Goal: Navigation & Orientation: Find specific page/section

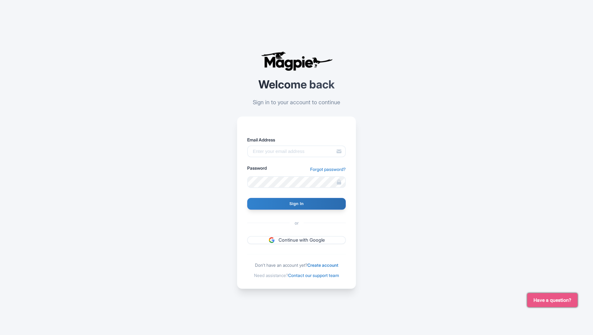
click at [311, 158] on div "Email Address Password Forgot password?" at bounding box center [296, 161] width 99 height 51
click at [300, 152] on input "Email Address" at bounding box center [296, 151] width 99 height 12
type input "[EMAIL_ADDRESS][DOMAIN_NAME]"
click at [287, 204] on input "Sign In" at bounding box center [296, 204] width 99 height 12
type input "Signing in..."
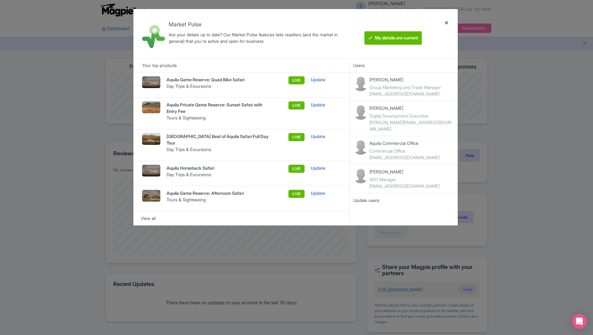
click at [448, 24] on div at bounding box center [446, 33] width 15 height 39
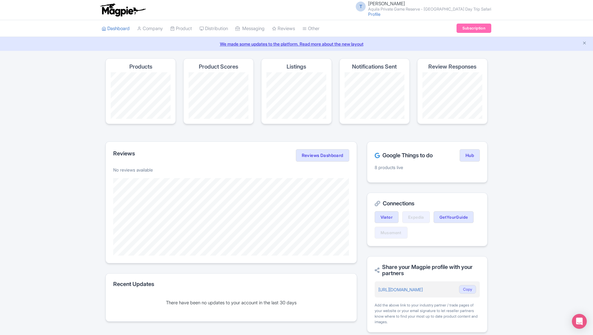
click at [447, 22] on ul "Dashboard Company Product My Products Image Library Rate Sheets Distribution Ma…" at bounding box center [296, 28] width 397 height 17
click at [294, 67] on h4 "Listings" at bounding box center [297, 67] width 20 height 6
click at [137, 25] on li "Company" at bounding box center [149, 28] width 33 height 17
click at [472, 11] on small "Aquila Private Game Reserve - [GEOGRAPHIC_DATA] Day Trip Safari" at bounding box center [429, 9] width 123 height 4
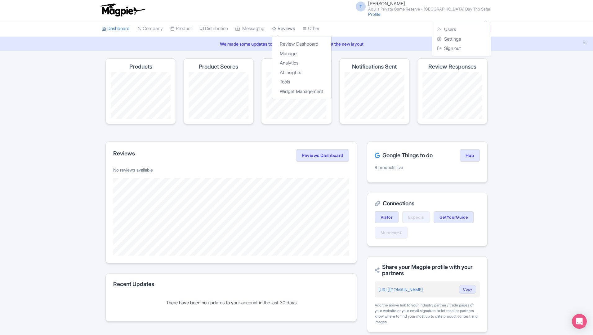
click at [291, 30] on link "Reviews" at bounding box center [283, 28] width 23 height 17
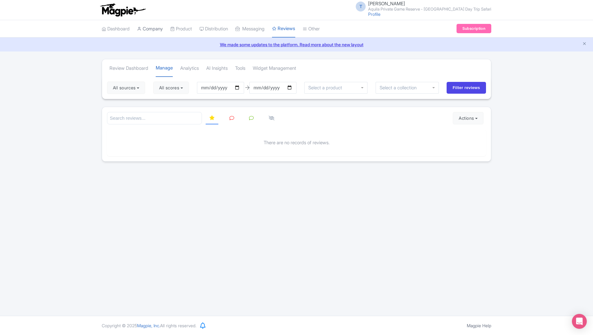
click at [157, 33] on link "Company" at bounding box center [150, 28] width 26 height 17
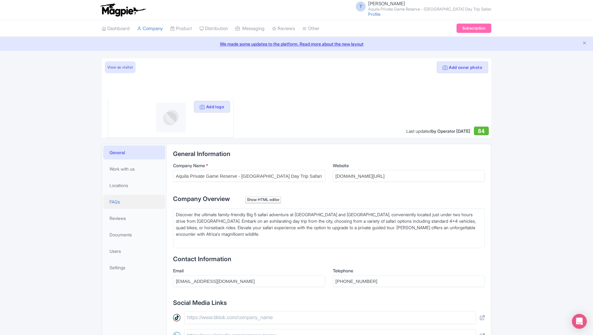
click at [116, 198] on span "FAQs" at bounding box center [114, 201] width 11 height 7
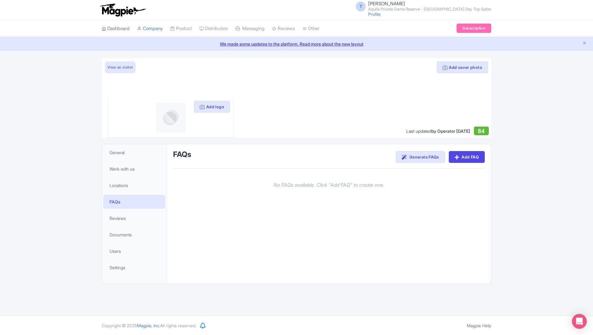
click at [119, 30] on link "Dashboard" at bounding box center [116, 28] width 28 height 17
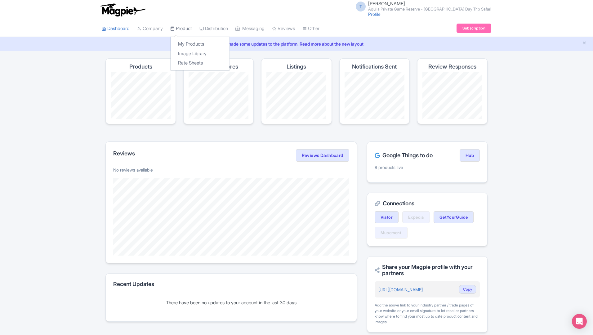
click at [192, 34] on link "Product" at bounding box center [181, 28] width 22 height 17
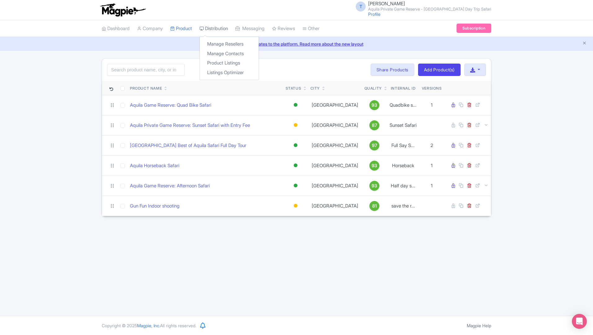
click at [216, 30] on link "Distribution" at bounding box center [213, 28] width 29 height 17
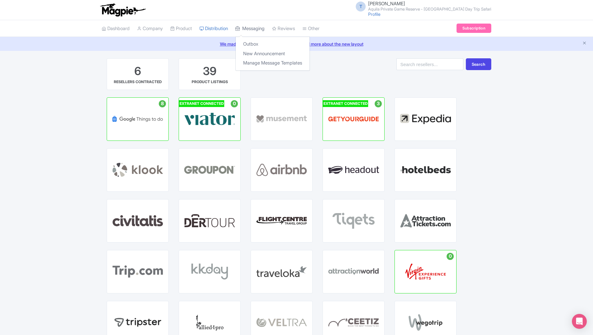
click at [257, 30] on link "Messaging" at bounding box center [249, 28] width 29 height 17
click at [295, 28] on link "Reviews" at bounding box center [283, 28] width 23 height 17
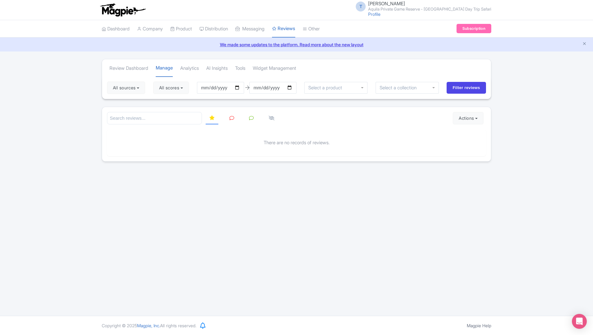
click at [167, 26] on li "Company" at bounding box center [149, 28] width 33 height 17
click at [158, 25] on link "Company" at bounding box center [150, 28] width 26 height 17
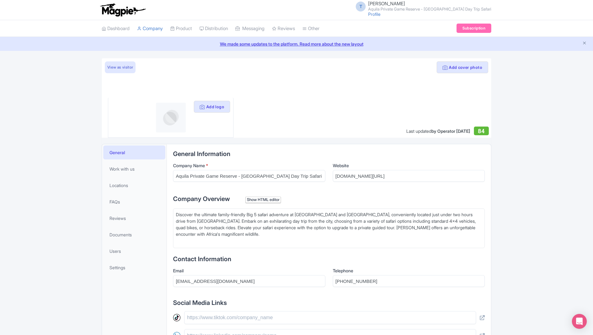
click at [180, 12] on div "T Tatum-Lee Louw Aquila Private Game Reserve - Cape Town Day Trip Safari Profil…" at bounding box center [297, 9] width 390 height 17
